Goal: Transaction & Acquisition: Obtain resource

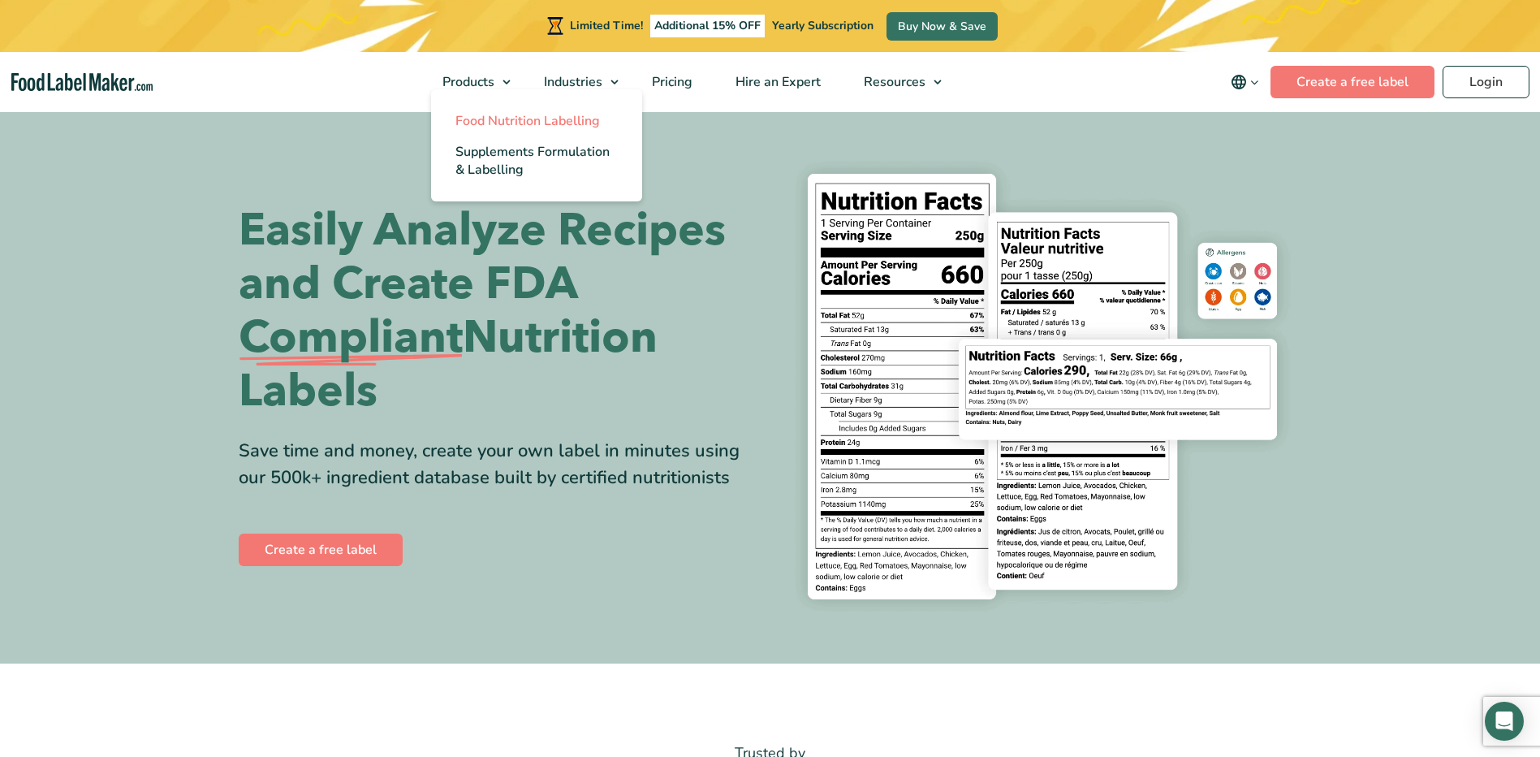
click at [499, 118] on span "Food Nutrition Labelling" at bounding box center [528, 121] width 145 height 18
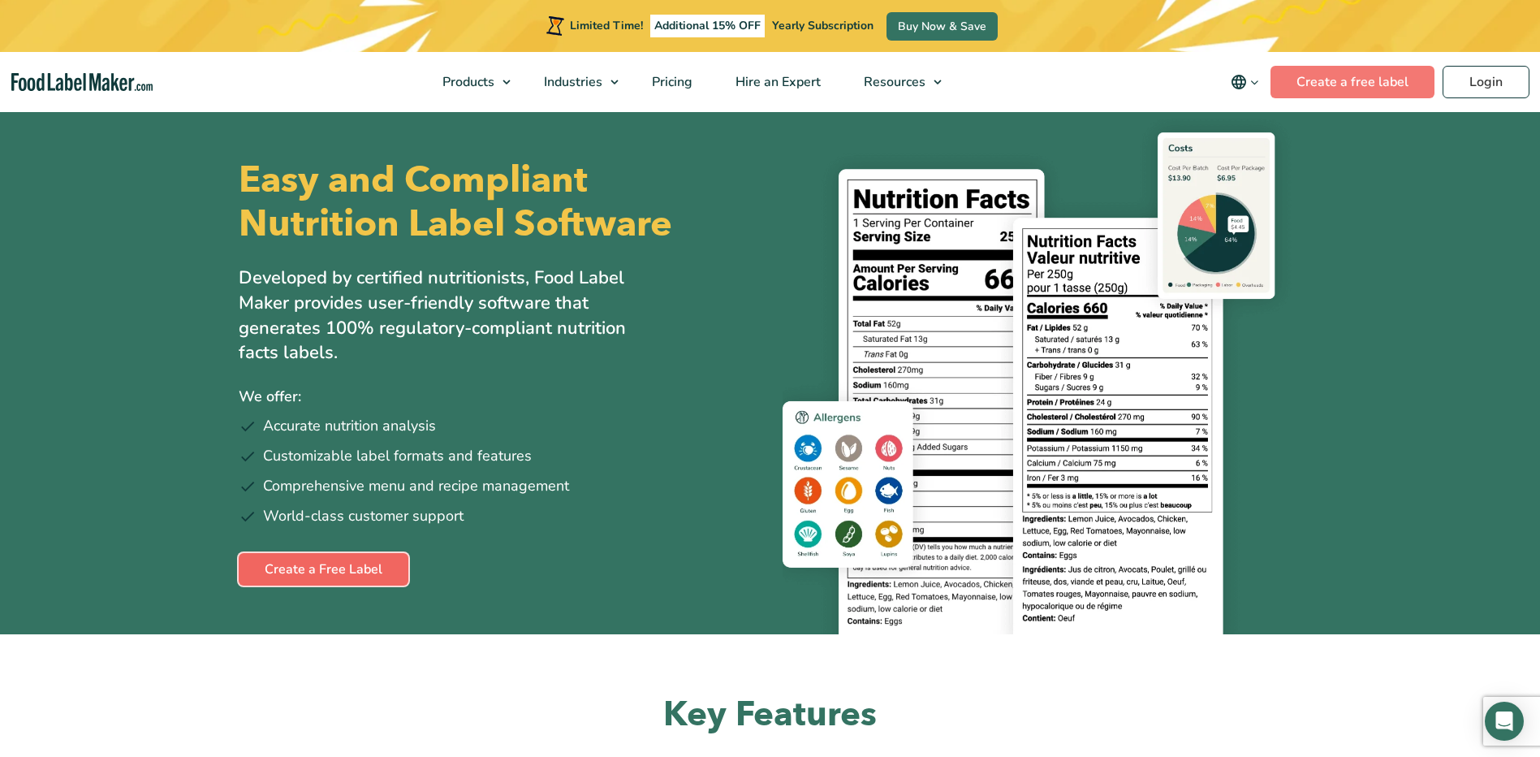
click at [356, 582] on link "Create a Free Label" at bounding box center [324, 569] width 170 height 32
